Goal: Task Accomplishment & Management: Manage account settings

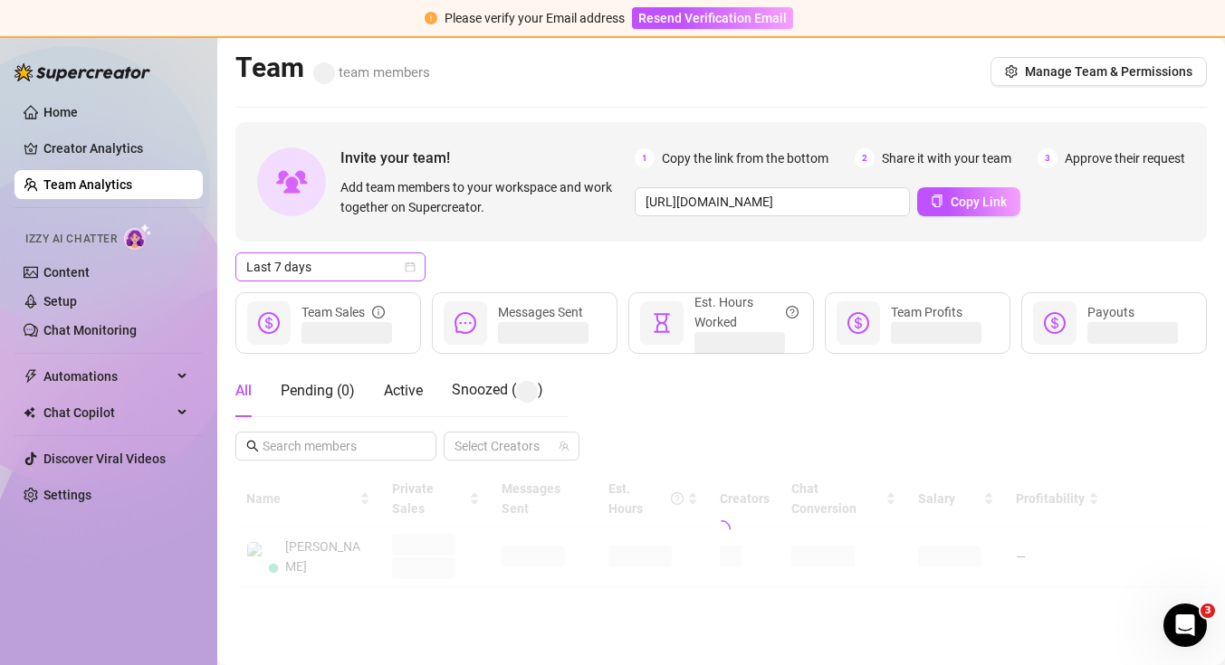
click at [411, 272] on icon "calendar" at bounding box center [411, 268] width 10 height 10
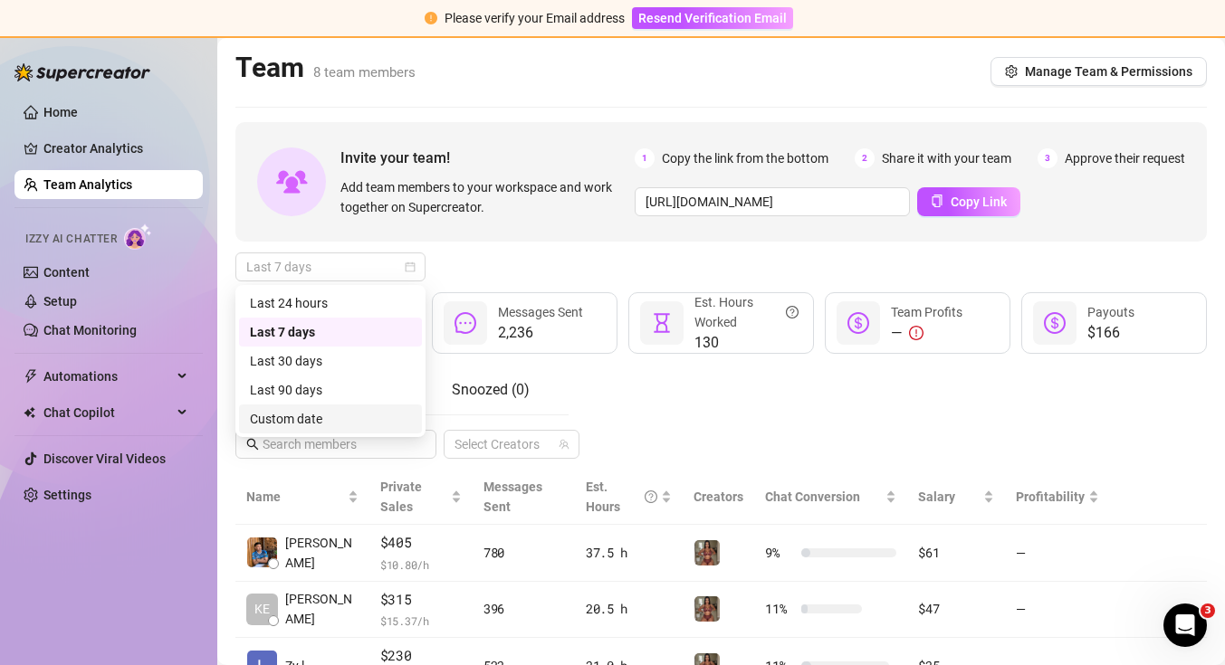
click at [366, 426] on div "Custom date" at bounding box center [330, 419] width 161 height 20
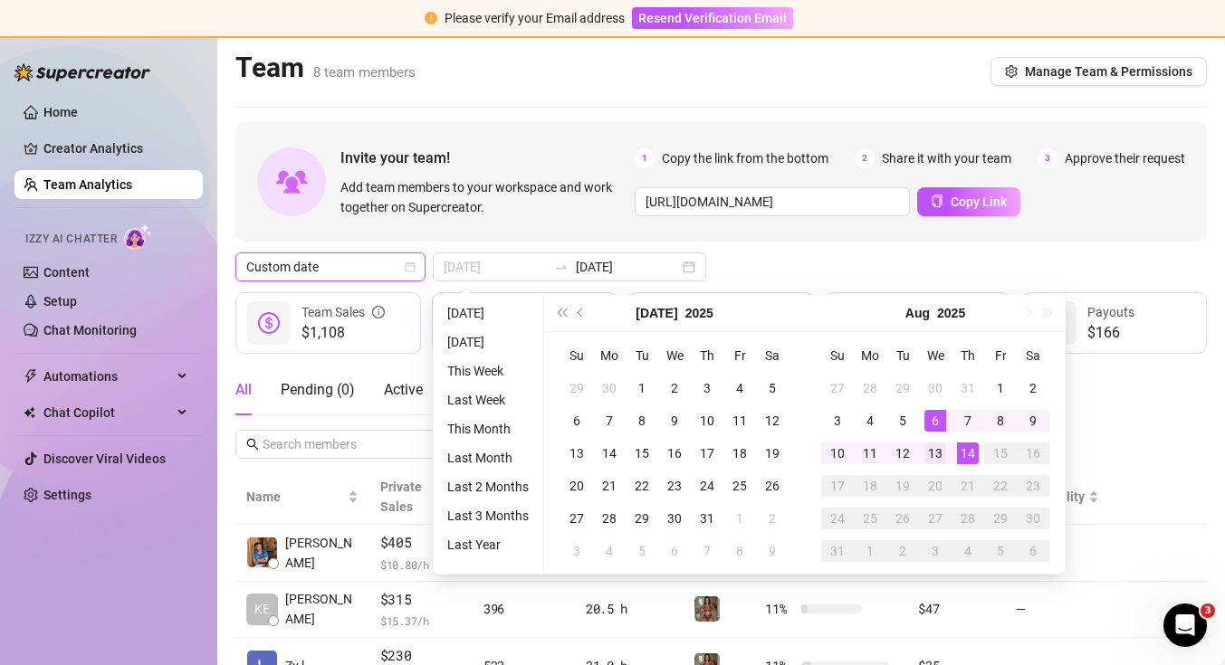
type input "2025-08-13"
click at [936, 449] on div "13" at bounding box center [935, 454] width 22 height 22
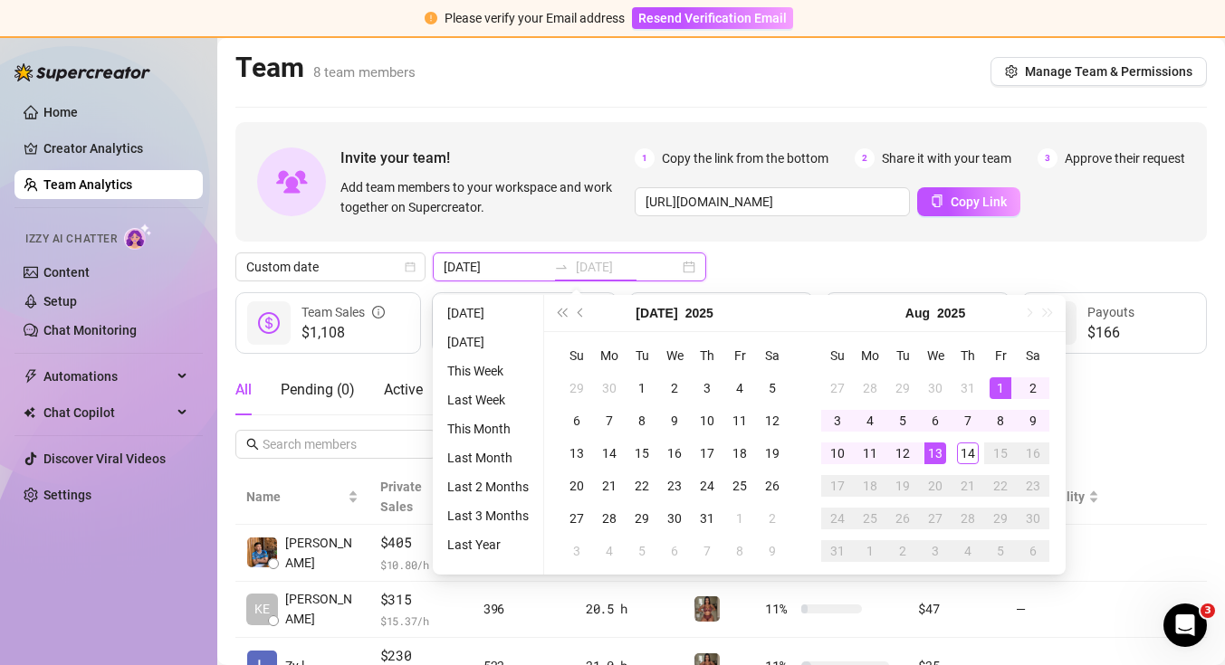
type input "2025-08-01"
click at [998, 386] on div "1" at bounding box center [1000, 388] width 22 height 22
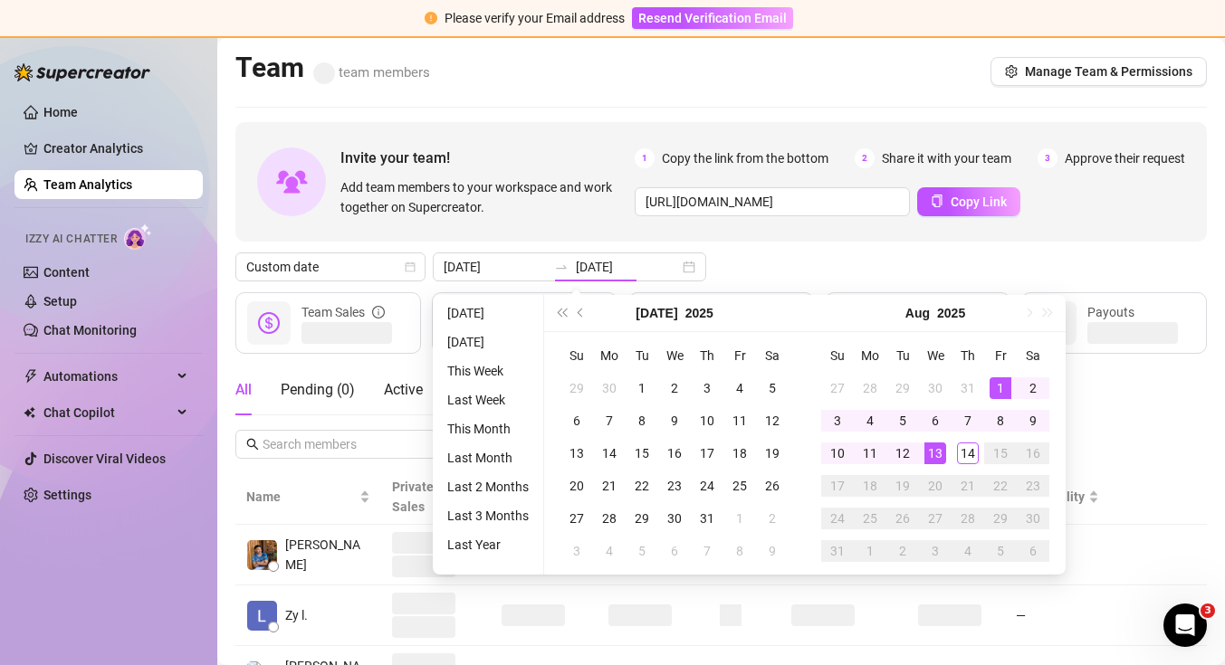
type input "2025-08-01"
type input "2025-08-13"
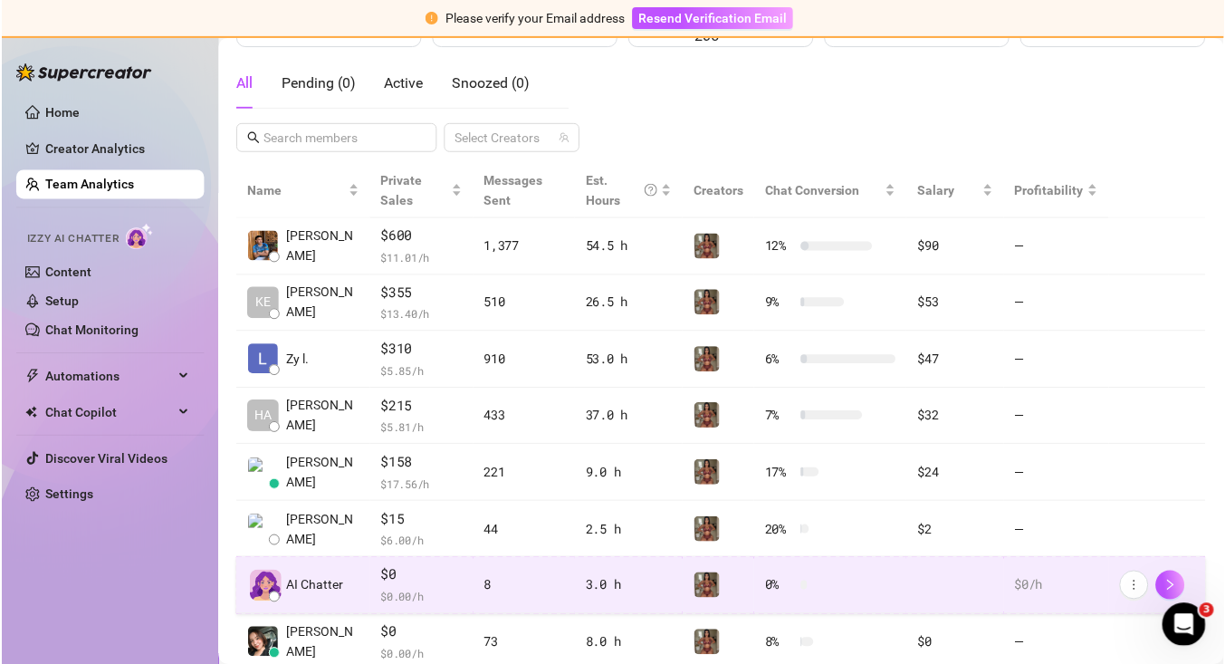
scroll to position [309, 0]
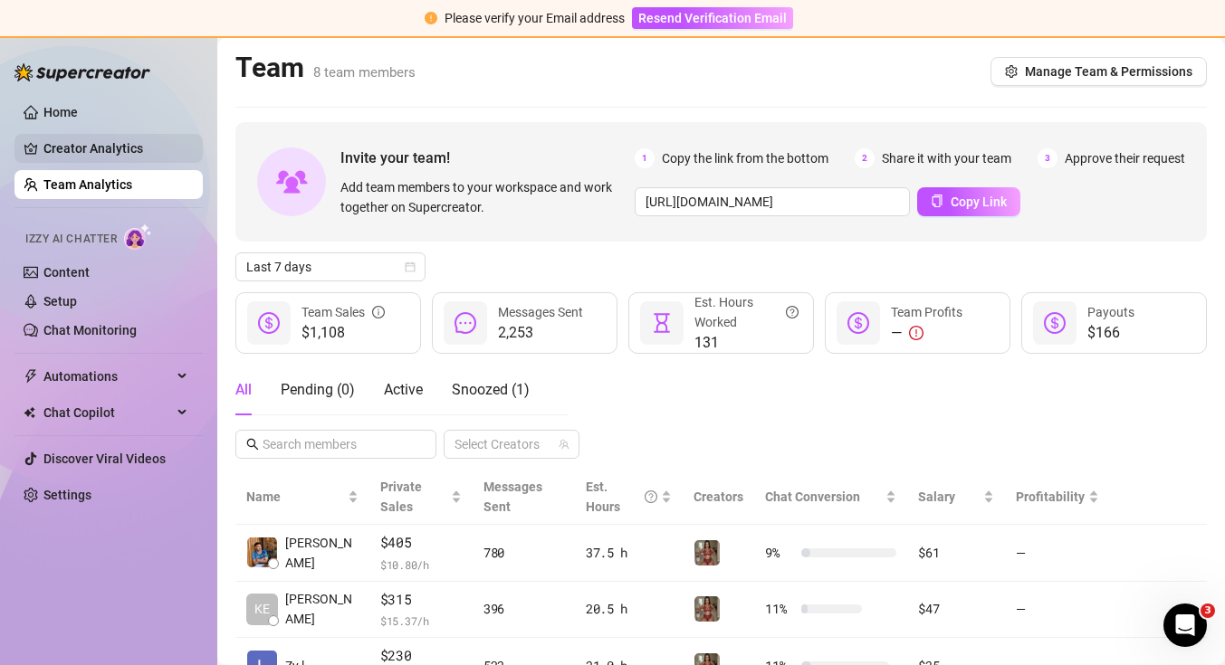
click at [59, 153] on link "Creator Analytics" at bounding box center [115, 148] width 145 height 29
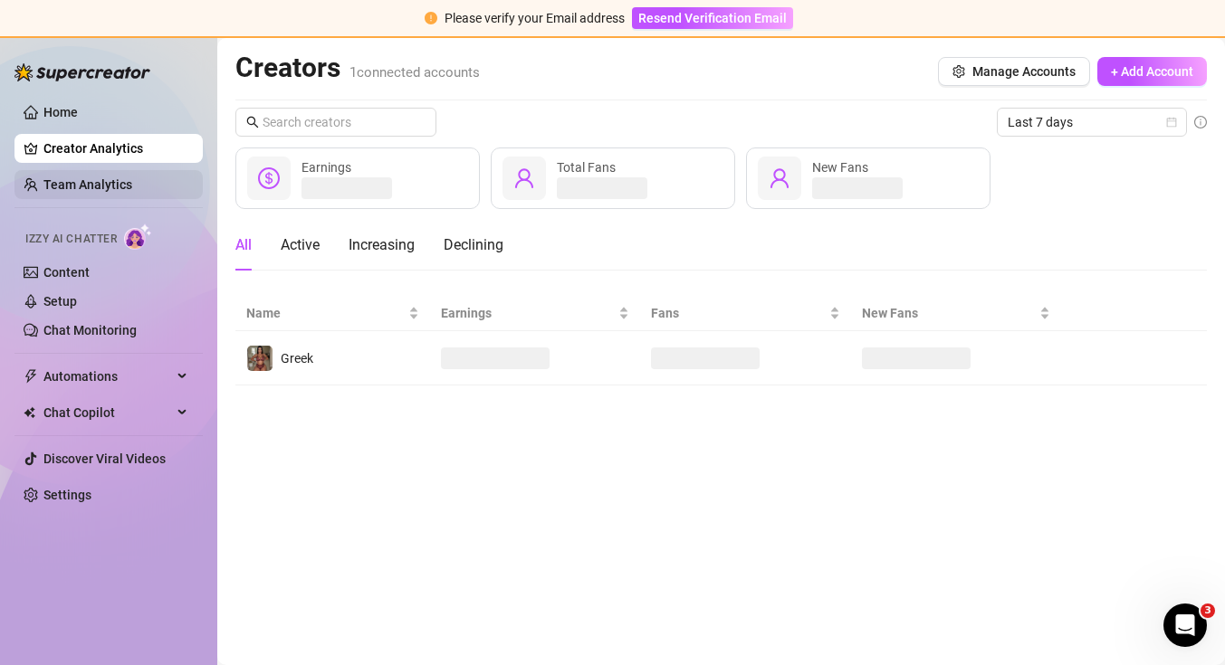
click at [70, 177] on link "Team Analytics" at bounding box center [87, 184] width 89 height 14
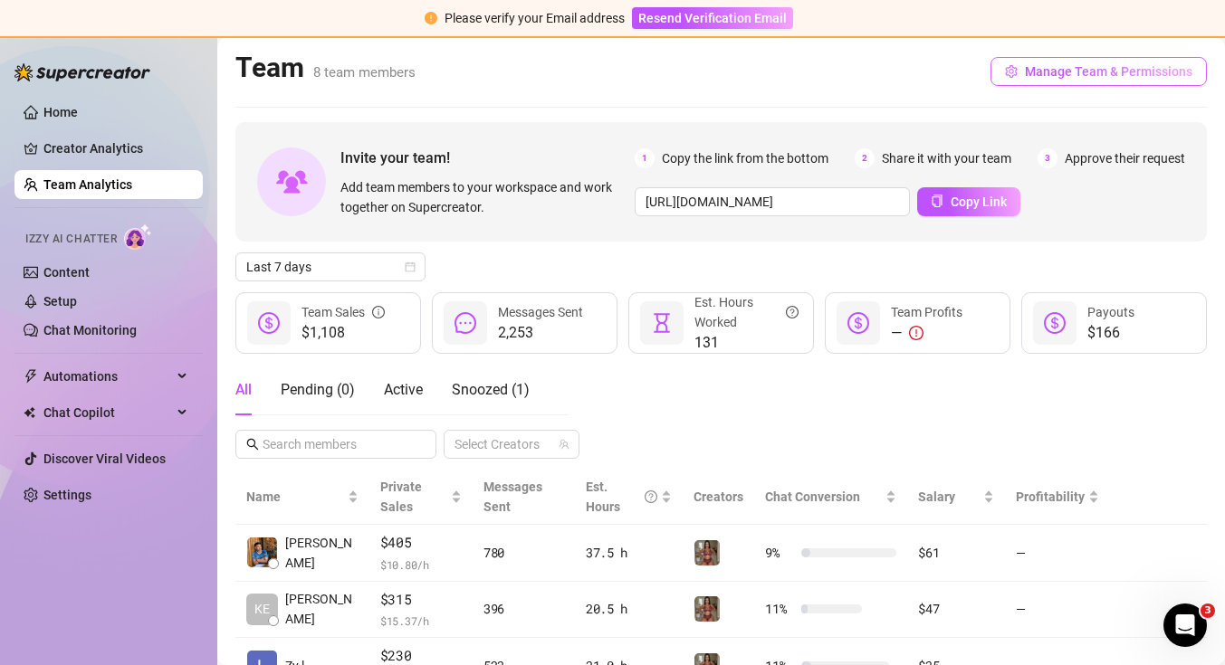
click at [1025, 64] on button "Manage Team & Permissions" at bounding box center [1098, 71] width 216 height 29
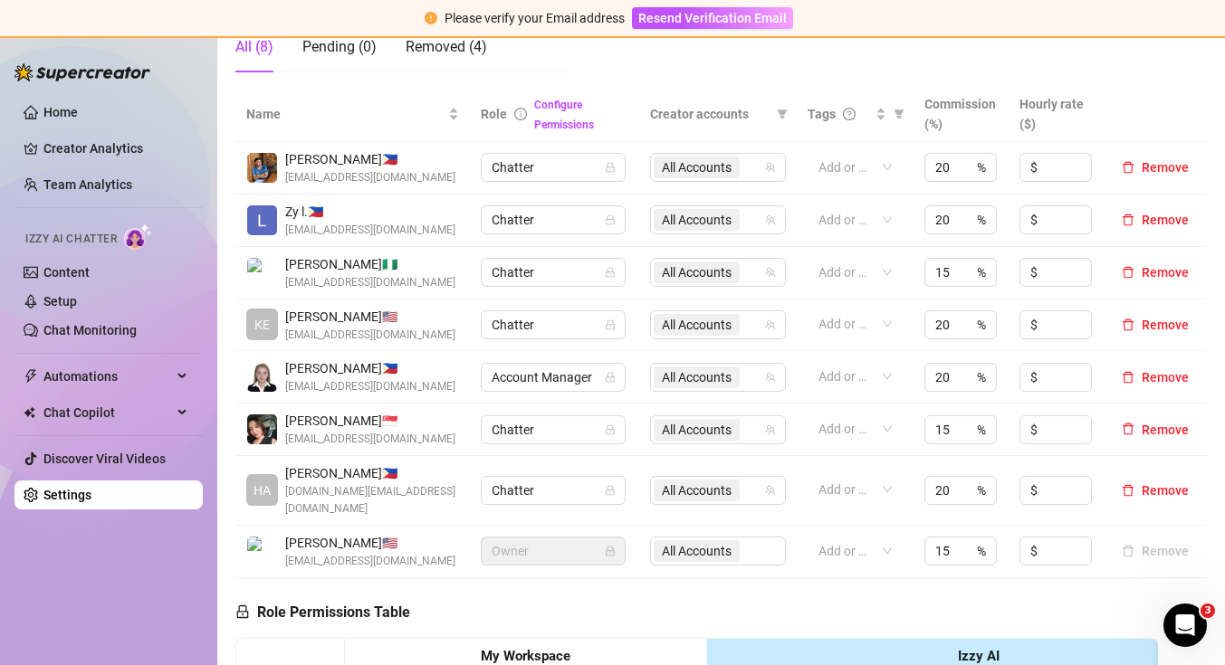
scroll to position [361, 0]
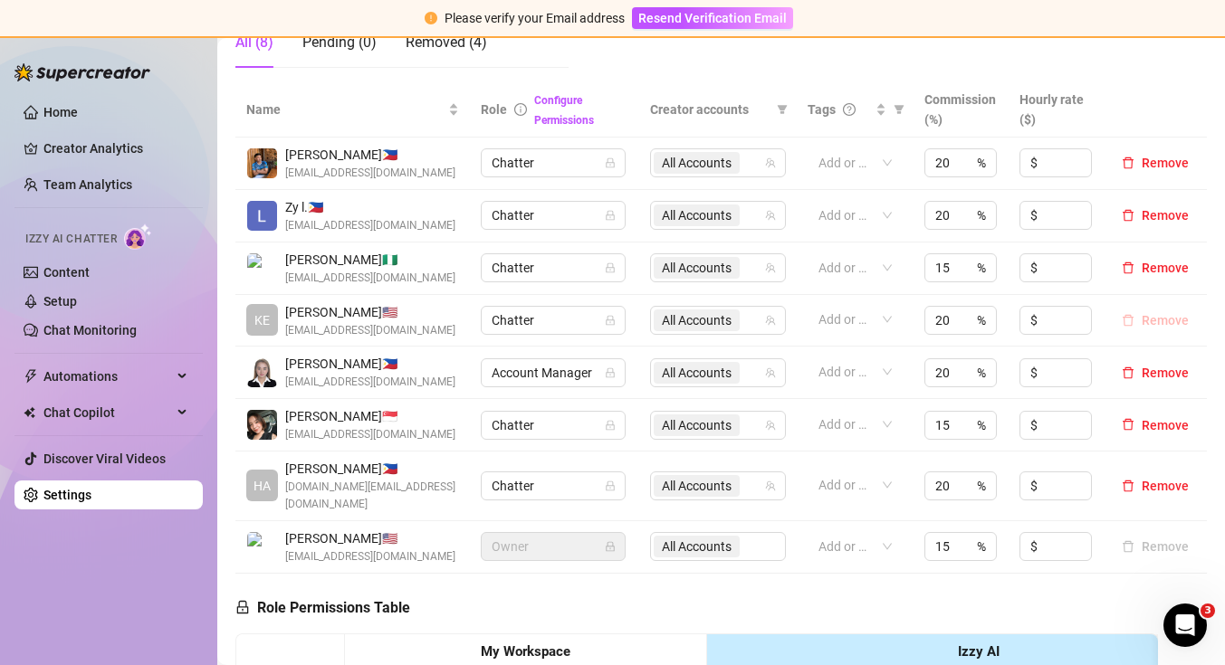
click at [1160, 320] on span "Remove" at bounding box center [1164, 320] width 47 height 14
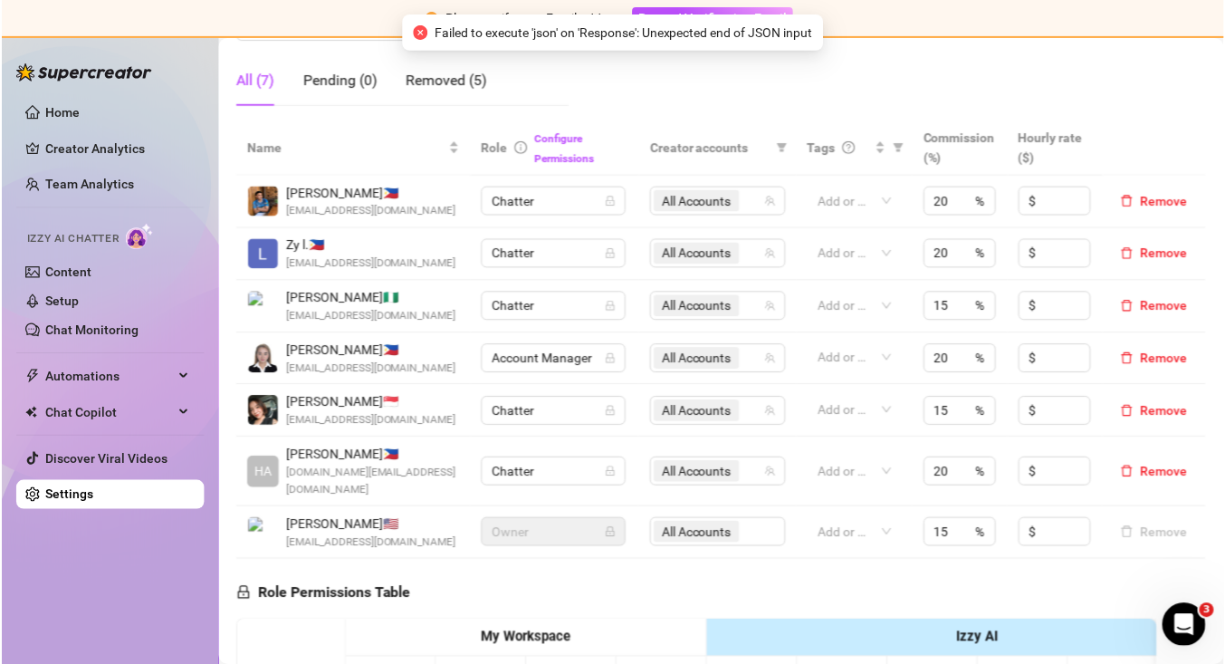
scroll to position [322, 0]
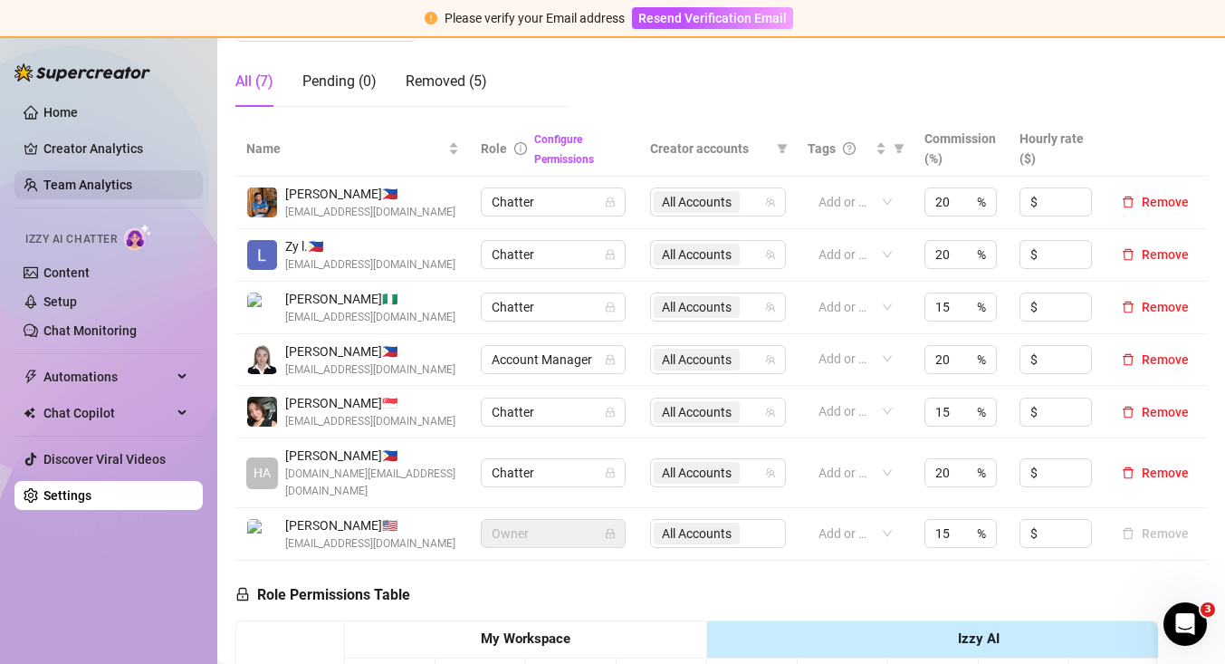
click at [61, 180] on link "Team Analytics" at bounding box center [87, 184] width 89 height 14
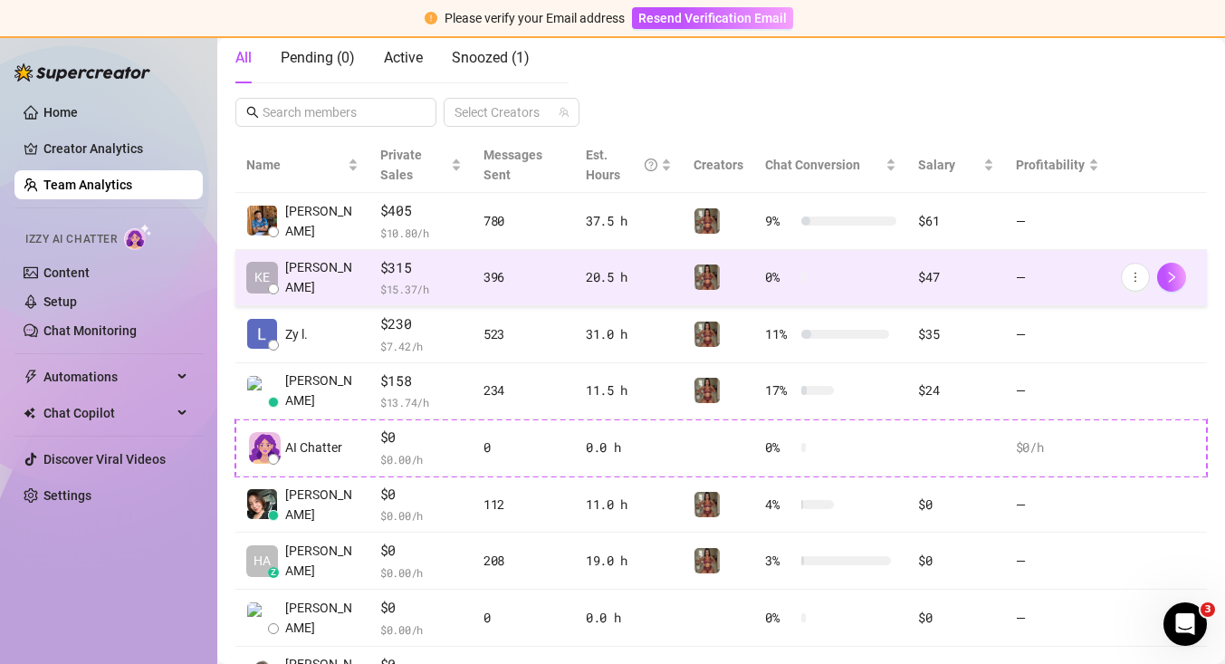
scroll to position [334, 0]
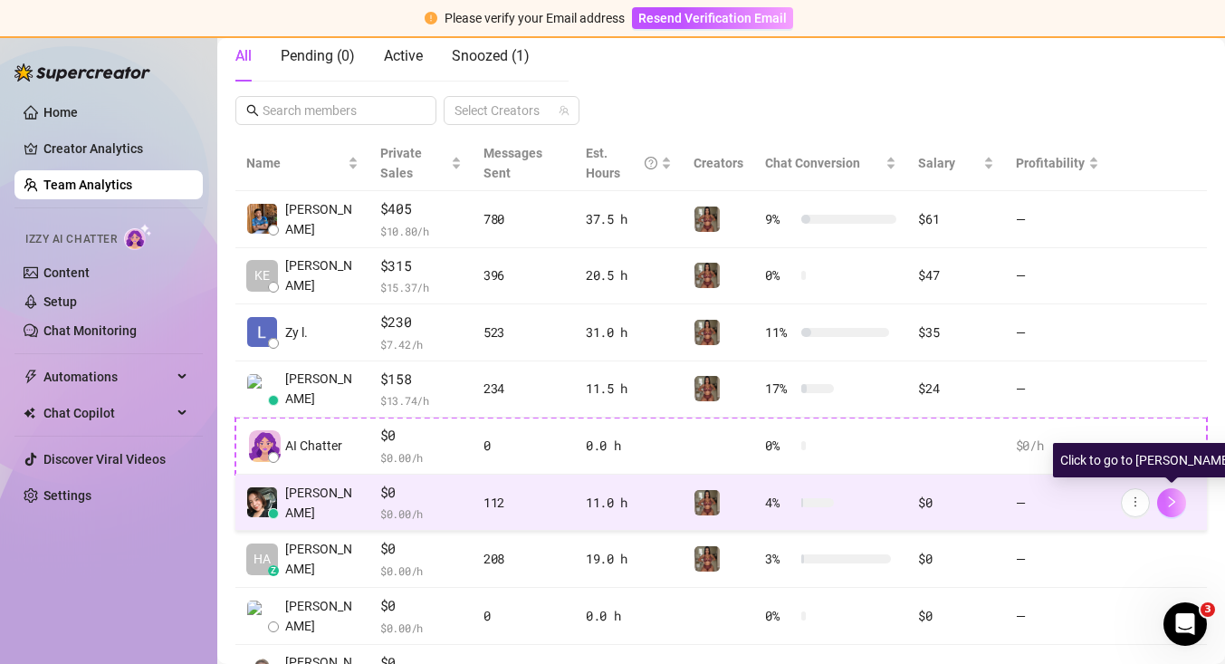
click at [1170, 511] on button "button" at bounding box center [1171, 502] width 29 height 29
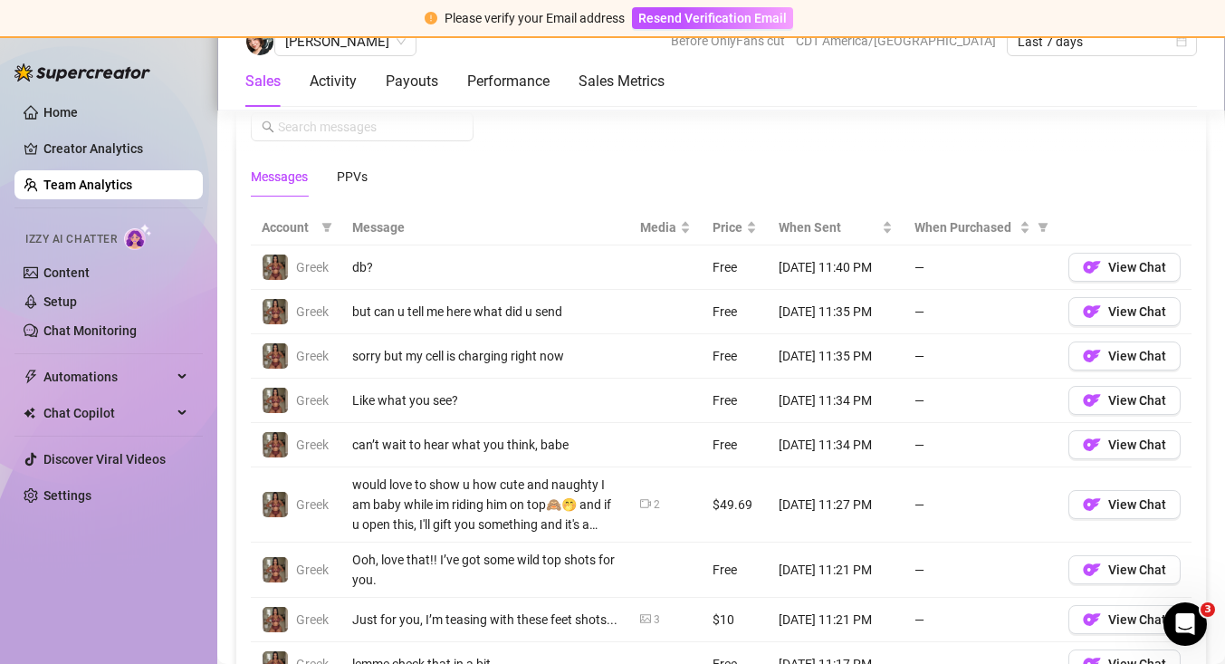
scroll to position [1279, 0]
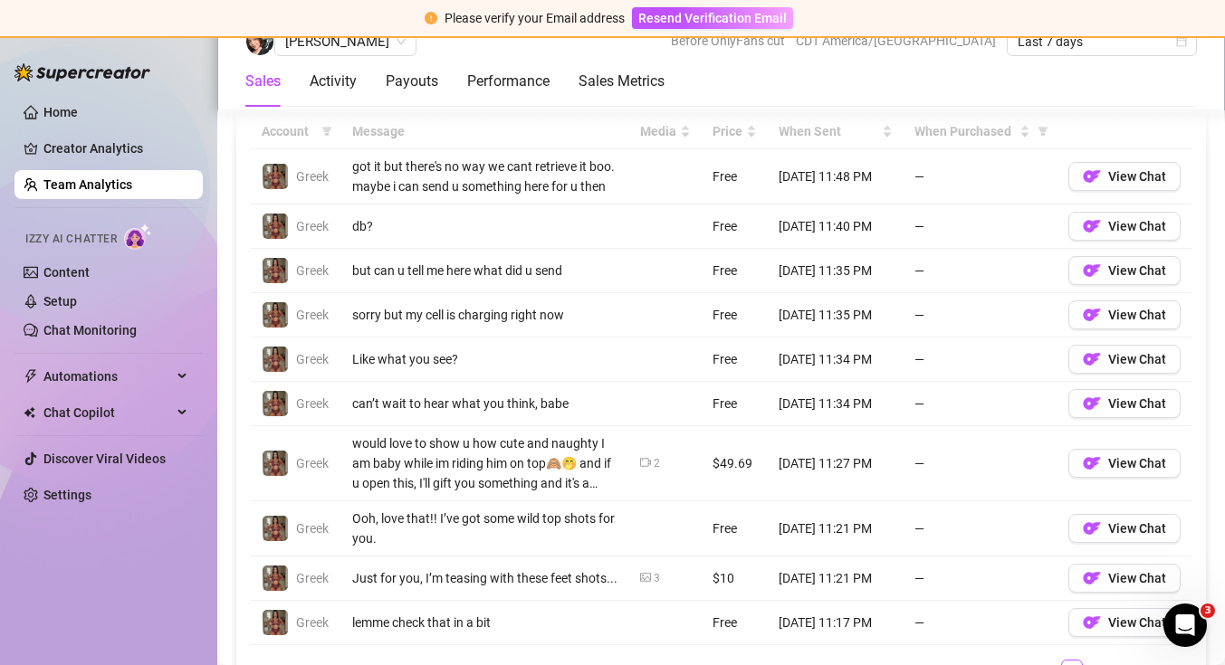
scroll to position [1372, 0]
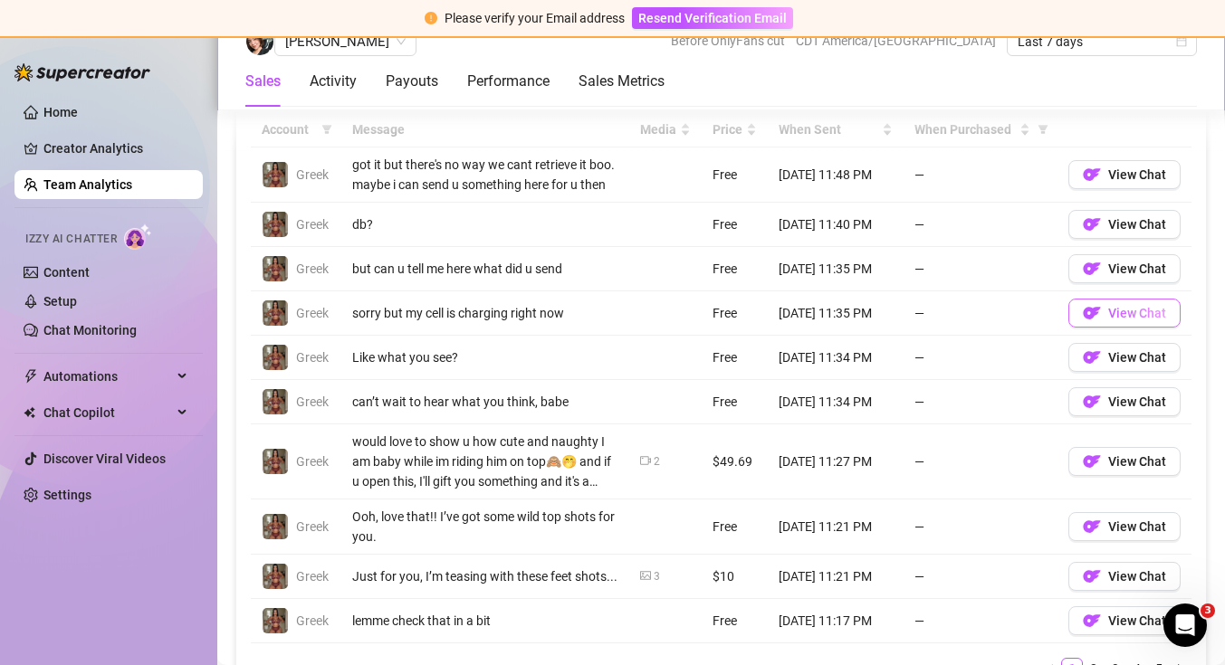
click at [1108, 309] on button "View Chat" at bounding box center [1124, 313] width 112 height 29
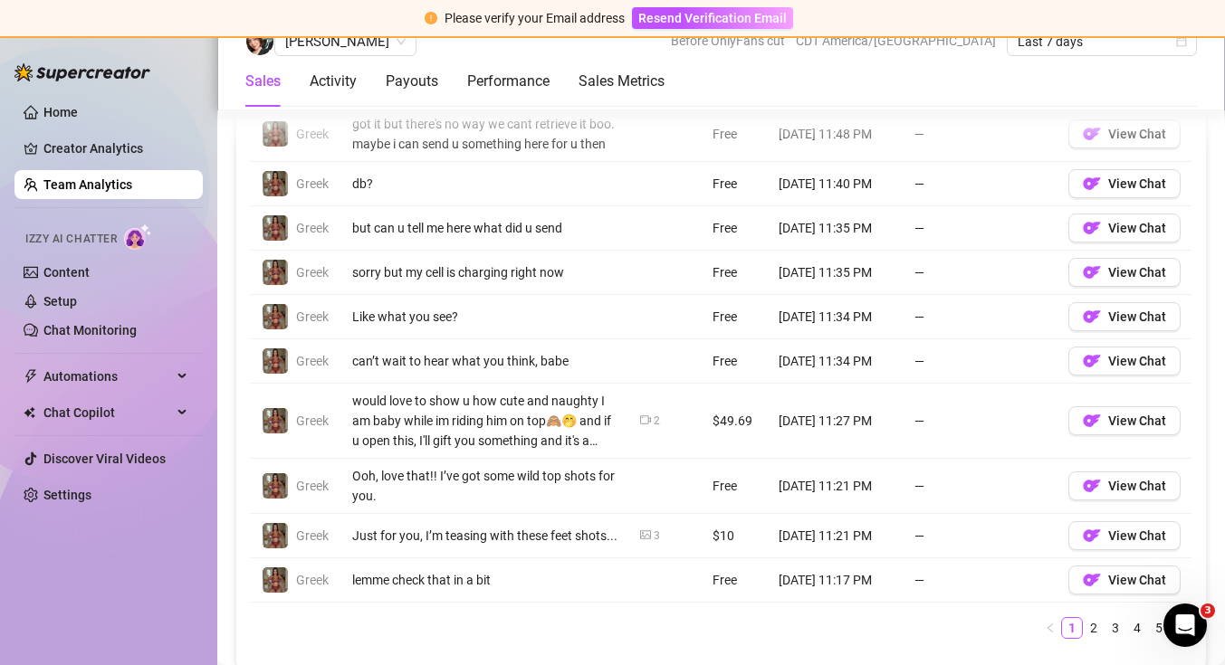
scroll to position [1418, 0]
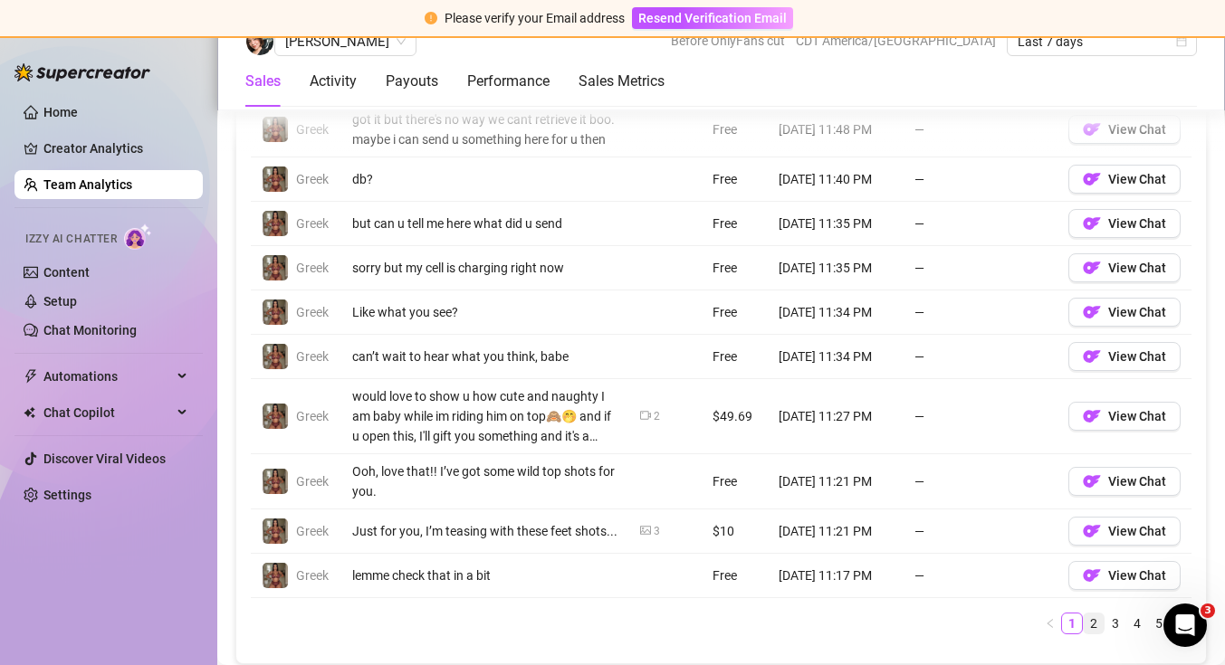
click at [1090, 618] on link "2" at bounding box center [1094, 624] width 20 height 20
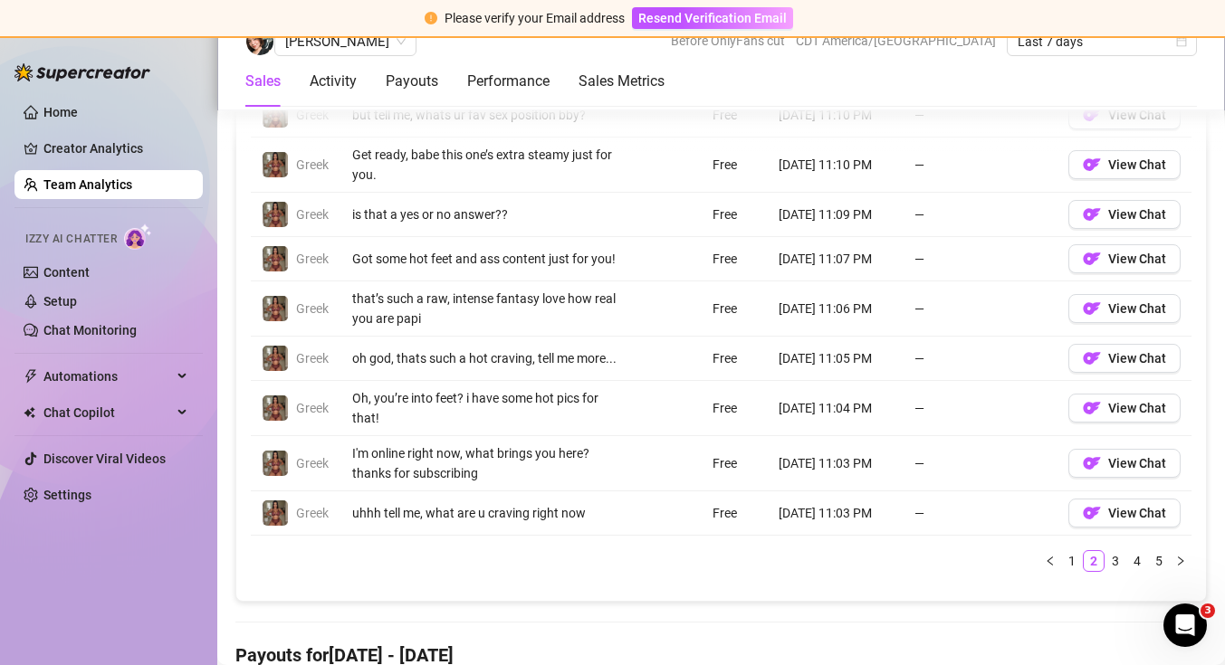
scroll to position [1462, 0]
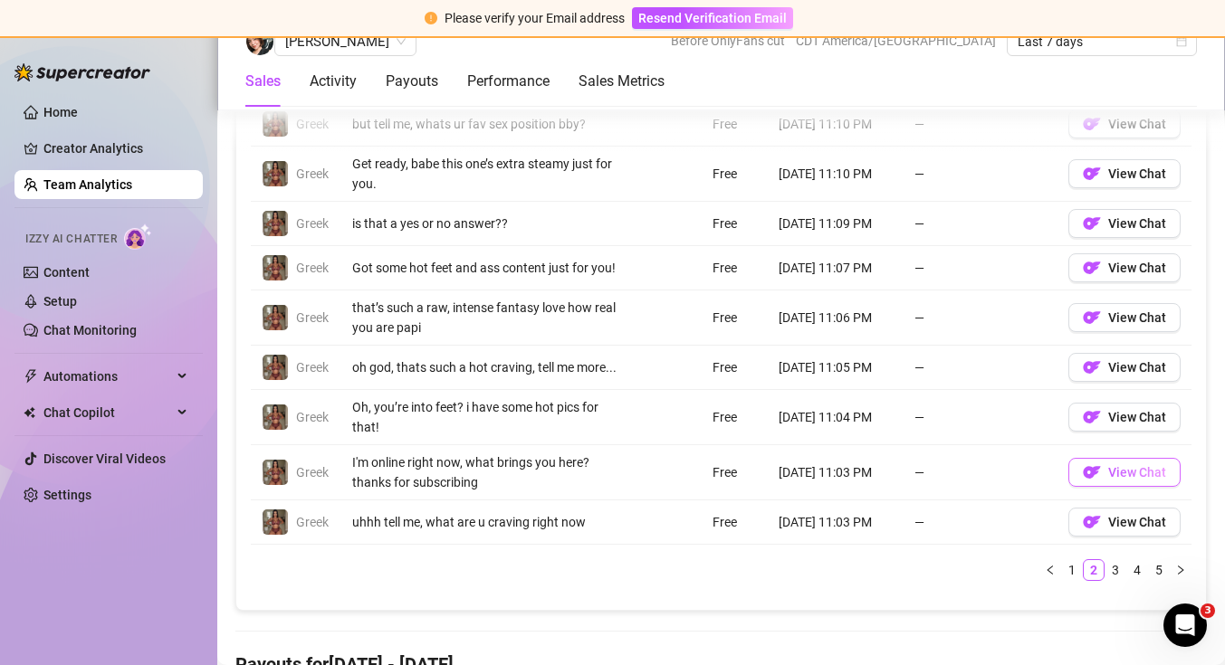
click at [1077, 482] on button "View Chat" at bounding box center [1124, 472] width 112 height 29
click at [1123, 579] on link "3" at bounding box center [1115, 570] width 20 height 20
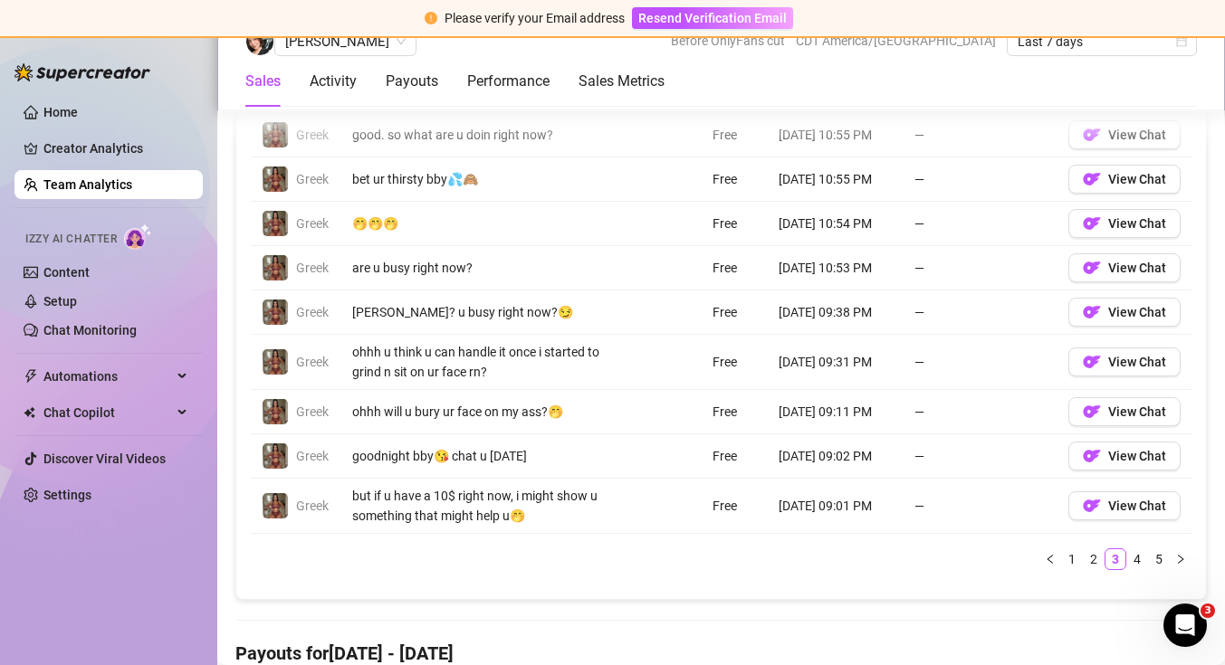
scroll to position [1435, 0]
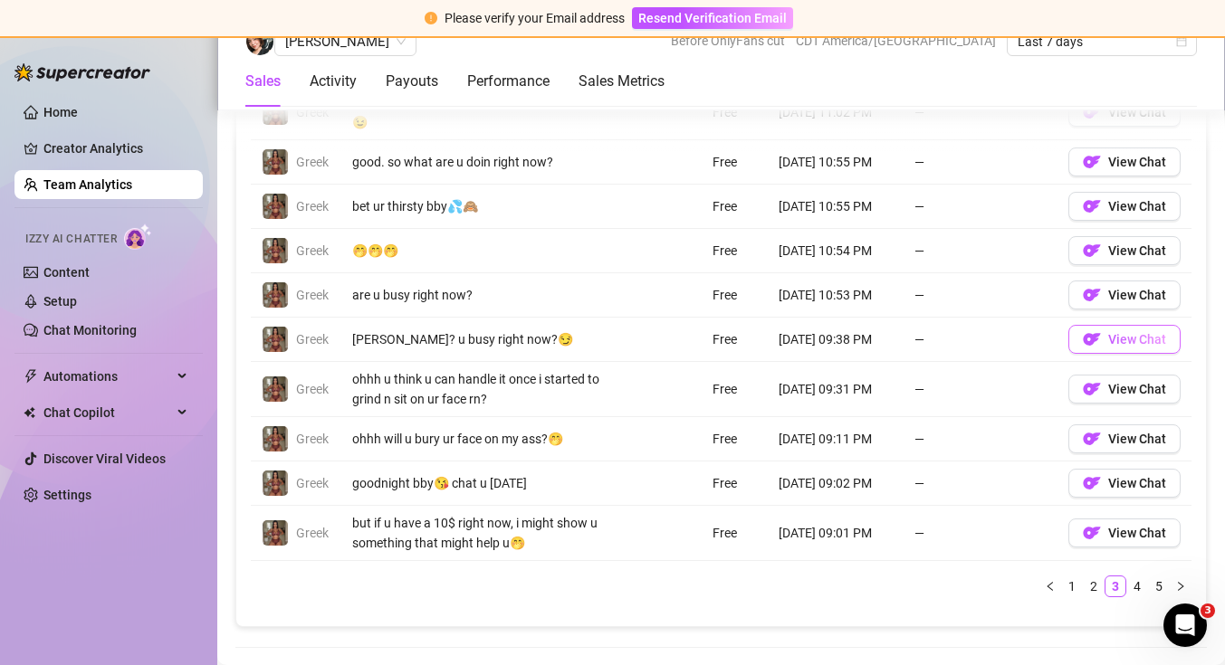
click at [1110, 337] on span "View Chat" at bounding box center [1137, 339] width 58 height 14
